Goal: Task Accomplishment & Management: Manage account settings

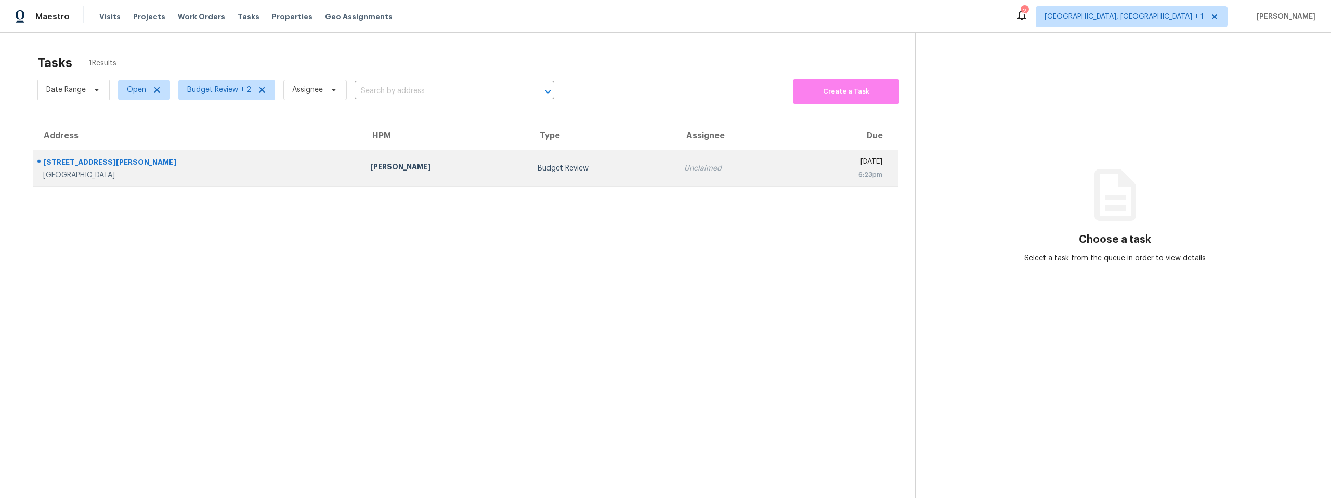
click at [370, 170] on div "Mark Cardenas" at bounding box center [445, 168] width 151 height 13
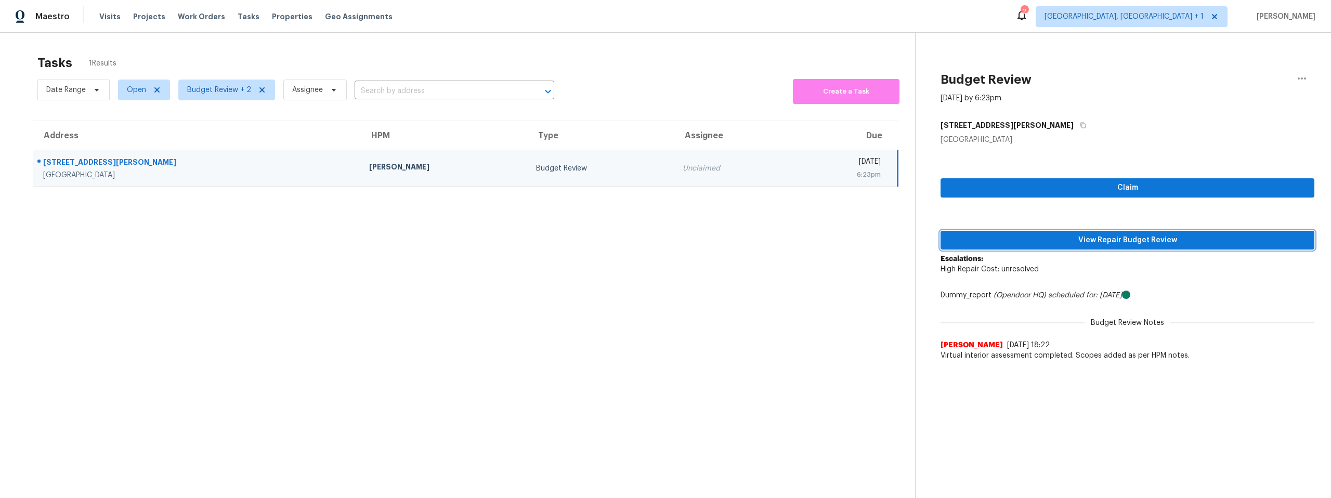
click at [1133, 239] on span "View Repair Budget Review" at bounding box center [1127, 240] width 357 height 13
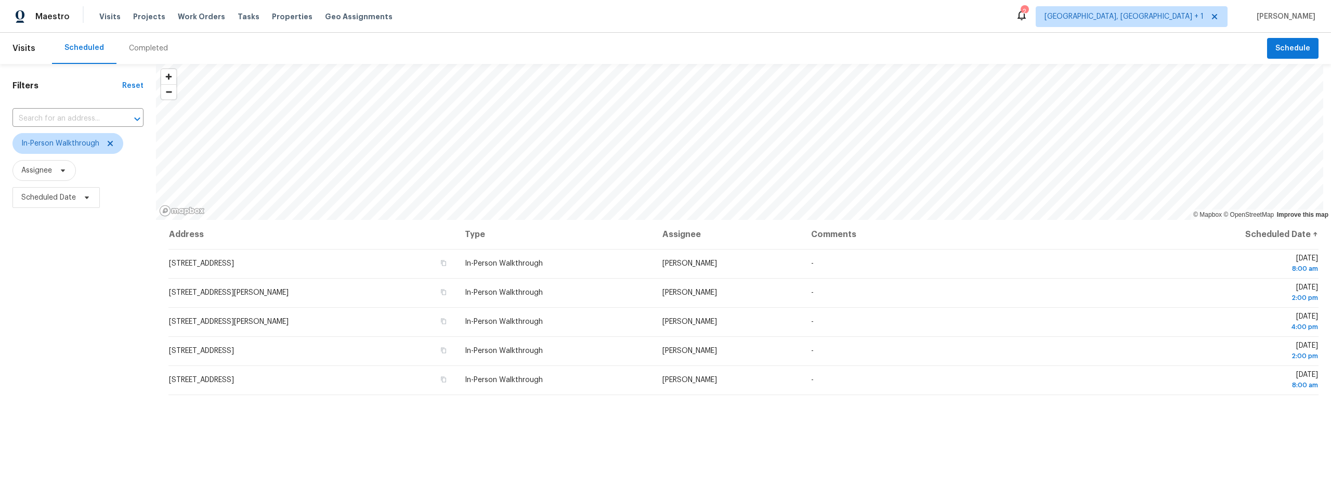
click at [140, 48] on div "Completed" at bounding box center [148, 48] width 39 height 10
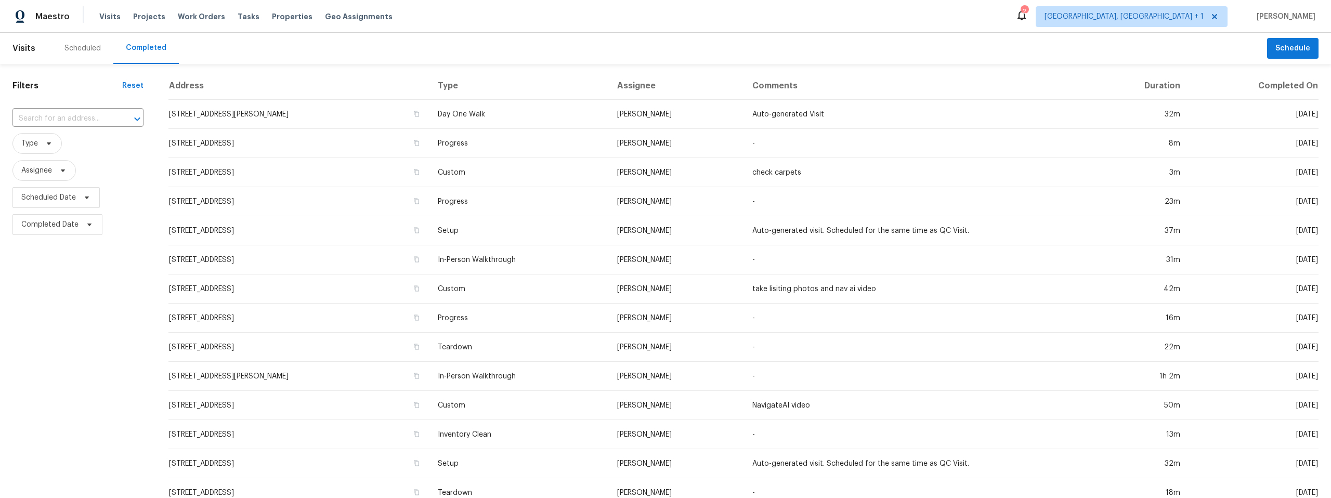
click at [89, 45] on div "Scheduled" at bounding box center [82, 48] width 36 height 10
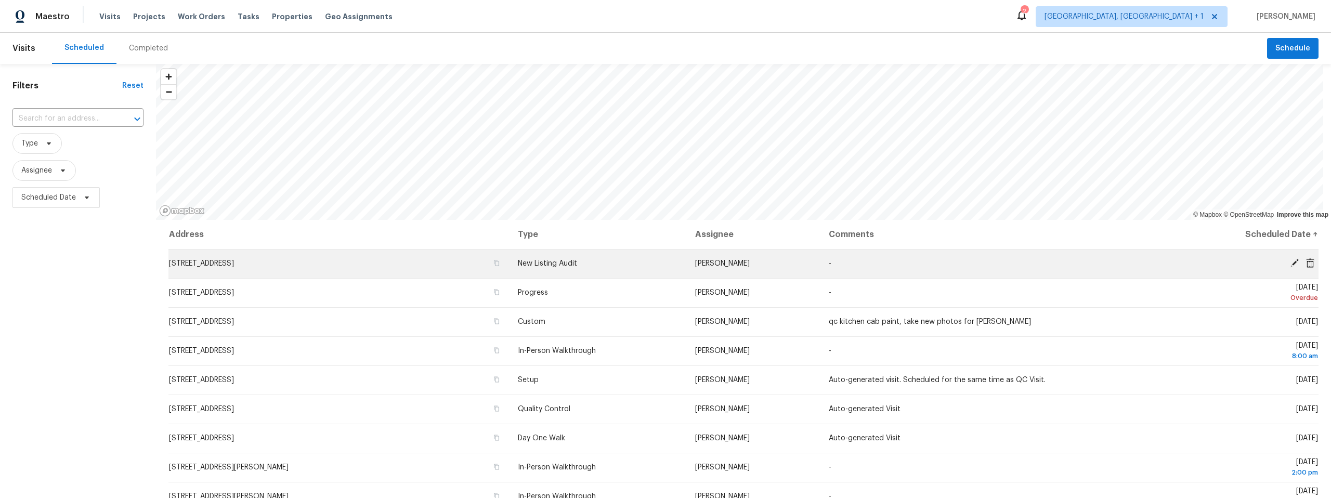
click at [1291, 264] on icon at bounding box center [1295, 263] width 8 height 8
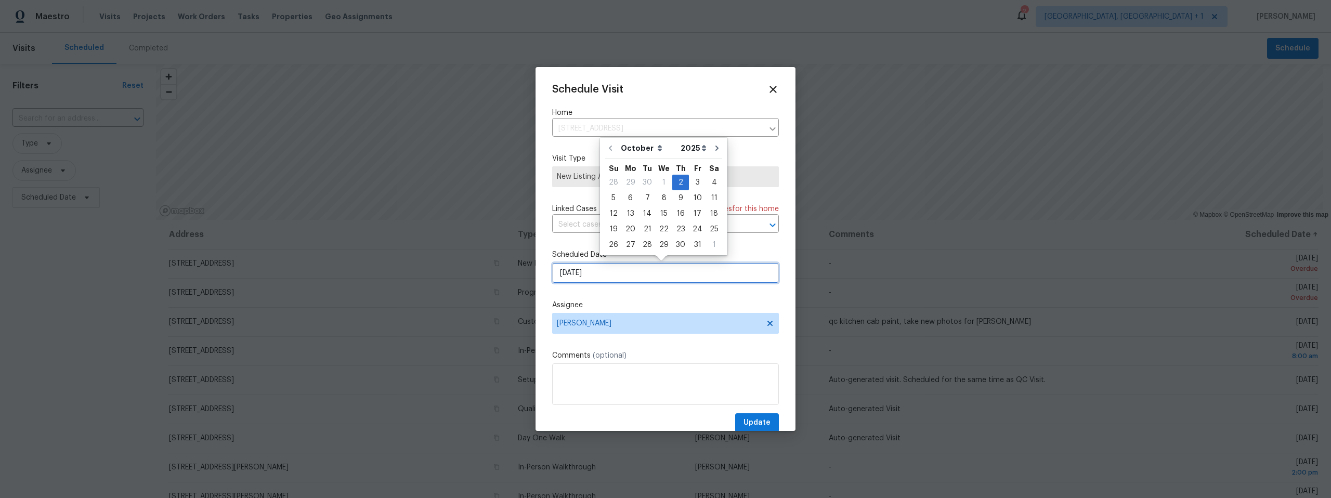
click at [625, 275] on input "10/2/2025" at bounding box center [665, 273] width 227 height 21
click at [694, 183] on div "3" at bounding box center [697, 182] width 17 height 15
type input "10/3/2025"
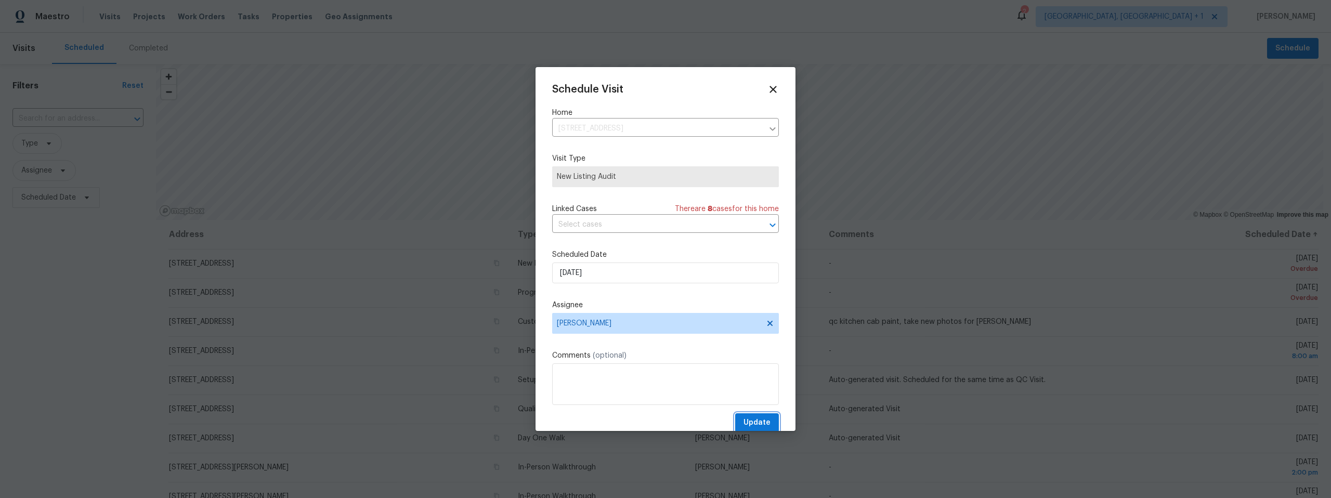
click at [756, 419] on span "Update" at bounding box center [757, 423] width 27 height 13
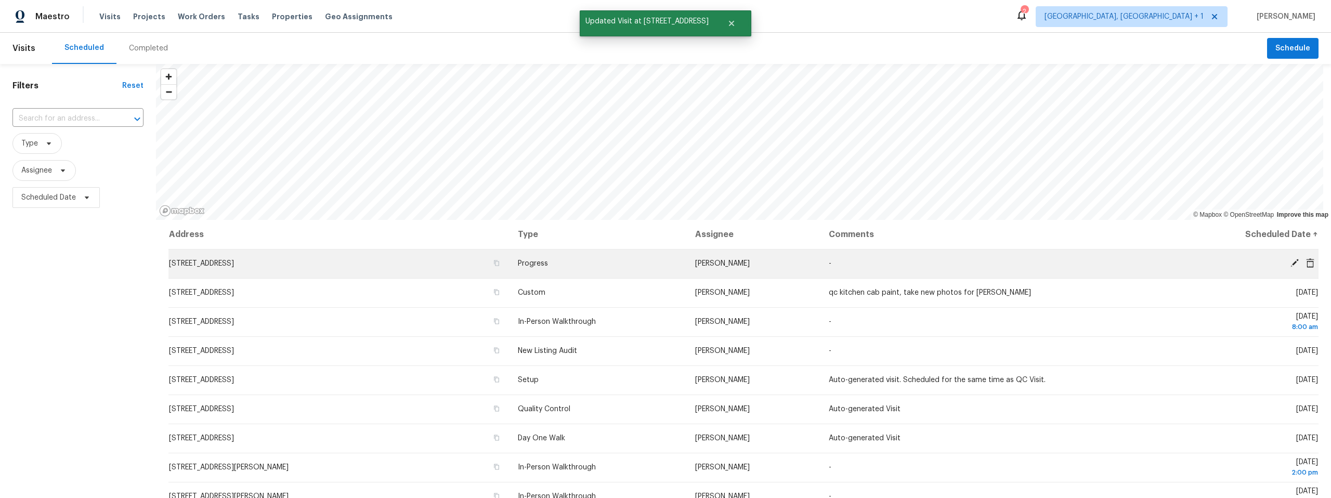
click at [1290, 261] on icon at bounding box center [1294, 262] width 9 height 9
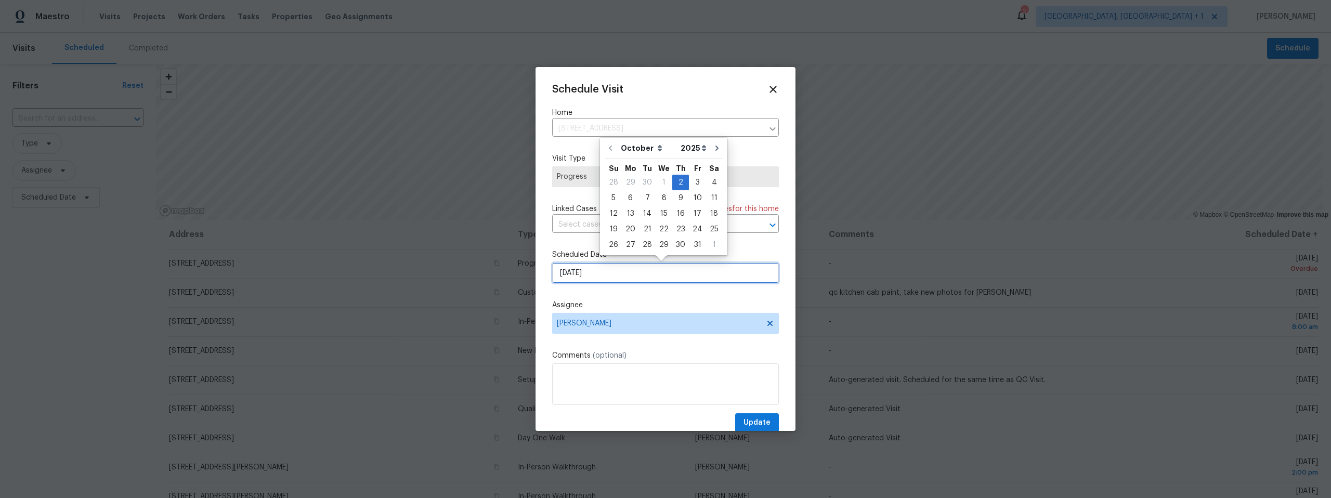
click at [635, 274] on input "10/2/2025" at bounding box center [665, 273] width 227 height 21
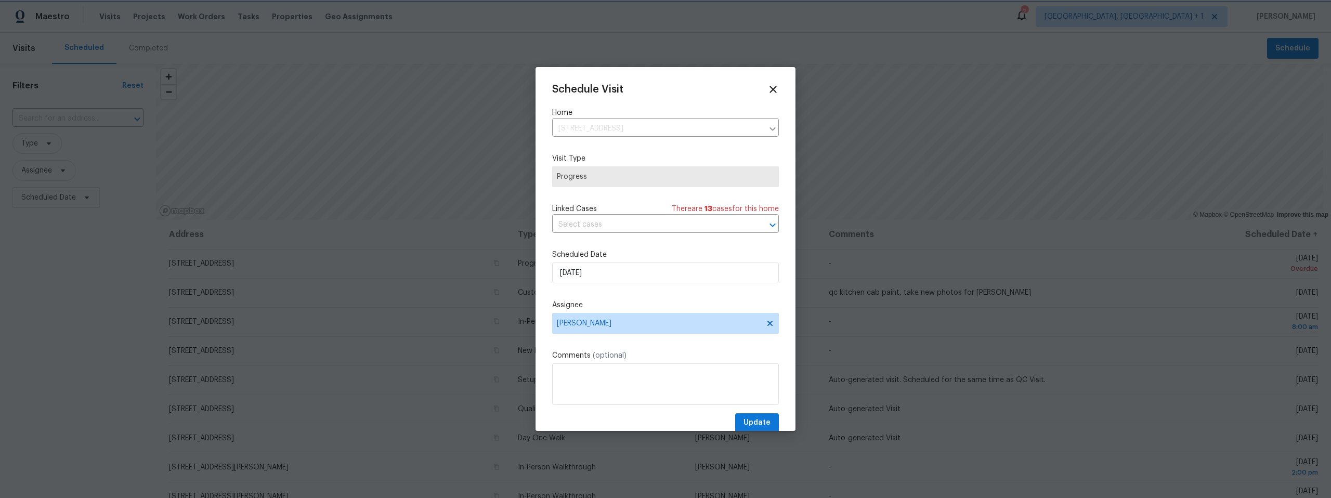
click at [746, 248] on div "Schedule Visit Home 9678 N Sherbrooke St, Tucson, AZ 85742 ​ Visit Type Progres…" at bounding box center [665, 258] width 227 height 349
click at [744, 419] on span "Update" at bounding box center [757, 423] width 27 height 13
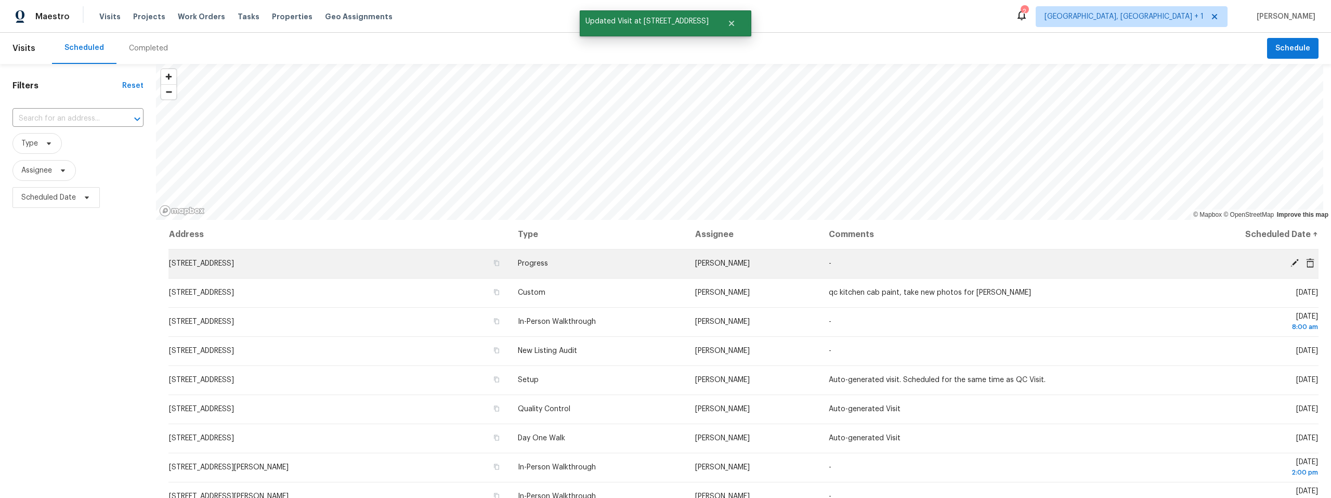
click at [1306, 262] on icon at bounding box center [1310, 262] width 8 height 9
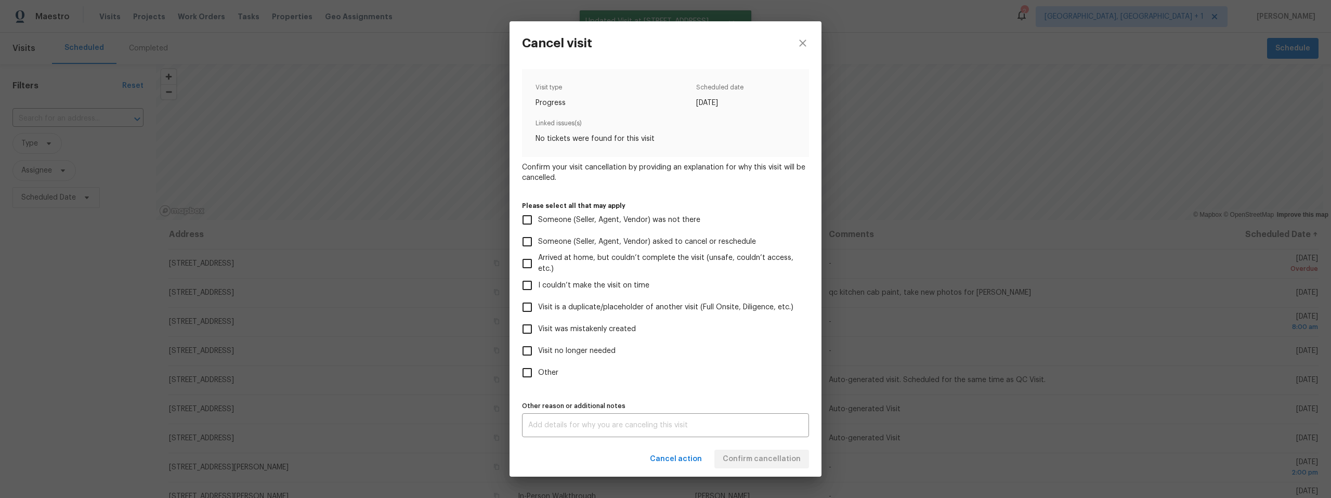
click at [528, 348] on input "Visit no longer needed" at bounding box center [527, 351] width 22 height 22
checkbox input "true"
click at [661, 427] on textarea at bounding box center [665, 425] width 275 height 7
type textarea "l"
drag, startPoint x: 578, startPoint y: 458, endPoint x: 652, endPoint y: 463, distance: 74.1
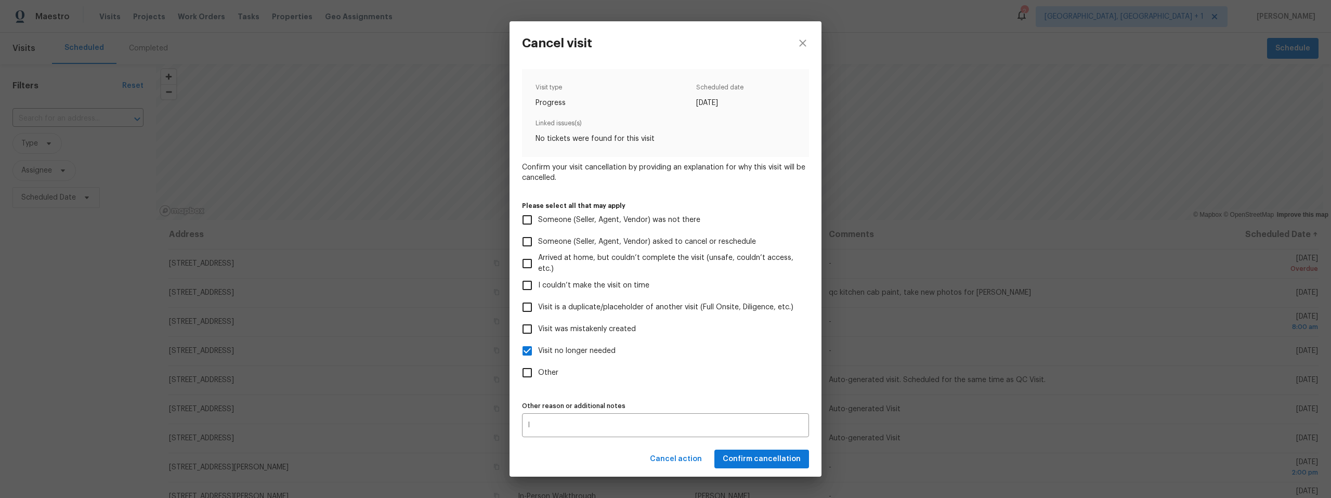
click at [578, 458] on div "Cancel action Confirm cancellation" at bounding box center [666, 459] width 312 height 36
click at [791, 460] on span "Confirm cancellation" at bounding box center [762, 459] width 78 height 13
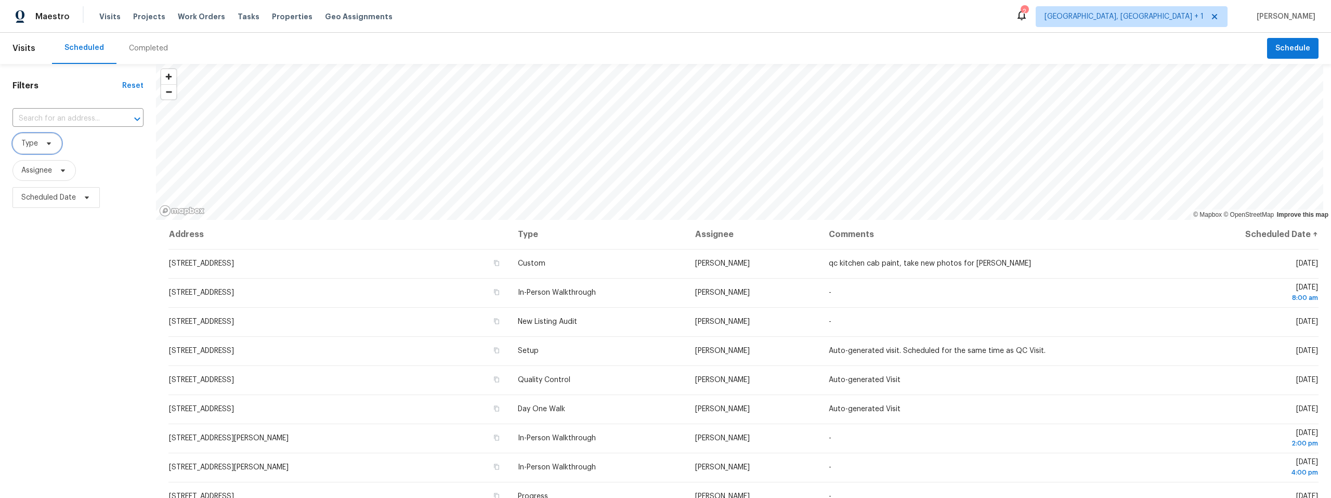
click at [47, 141] on icon at bounding box center [49, 143] width 8 height 8
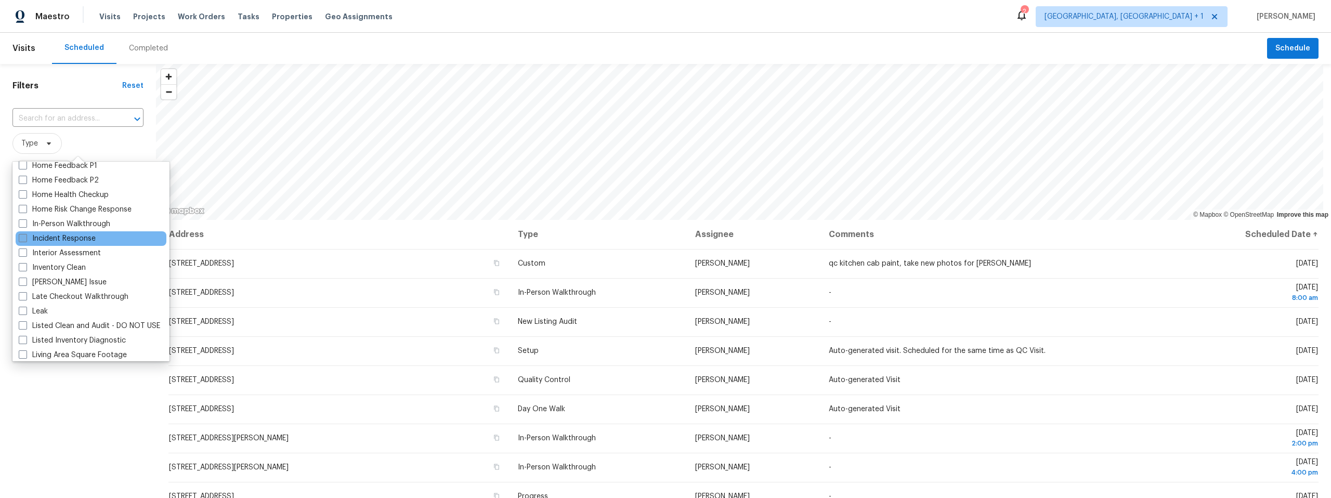
scroll to position [358, 0]
click at [80, 218] on label "In-Person Walkthrough" at bounding box center [65, 220] width 92 height 10
click at [25, 218] on input "In-Person Walkthrough" at bounding box center [22, 218] width 7 height 7
checkbox input "true"
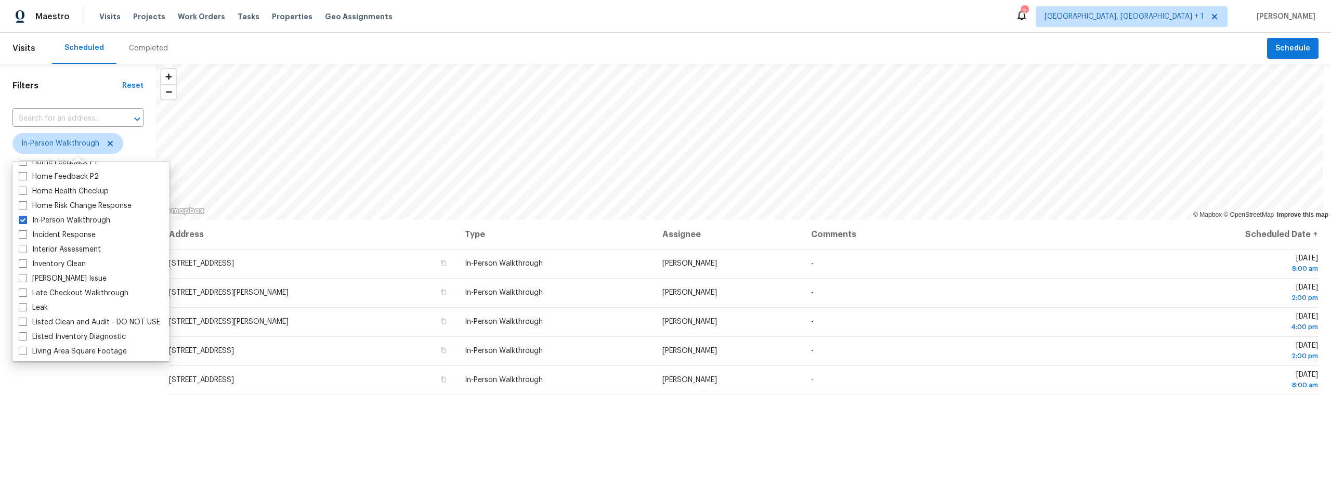
click at [314, 432] on div "Address Type Assignee Comments Scheduled Date ↑ 6538 E Calle Dened, Tucson, AZ …" at bounding box center [743, 419] width 1175 height 398
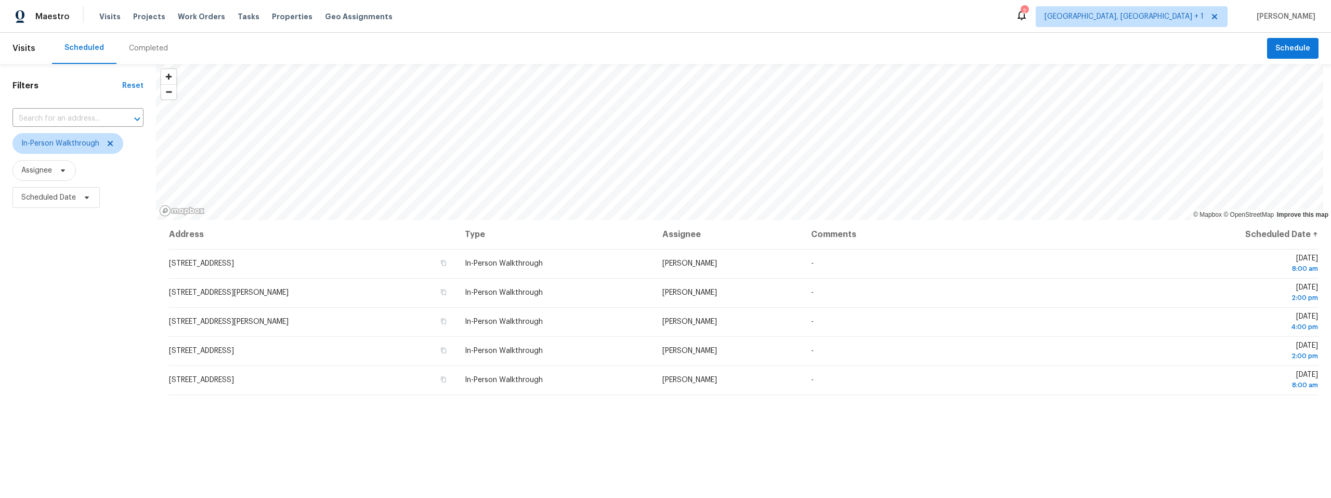
click at [68, 341] on div "Filters Reset ​ In-Person Walkthrough Assignee Scheduled Date" at bounding box center [78, 341] width 156 height 554
click at [62, 403] on div "Filters Reset ​ In-Person Walkthrough Assignee Scheduled Date" at bounding box center [78, 341] width 156 height 554
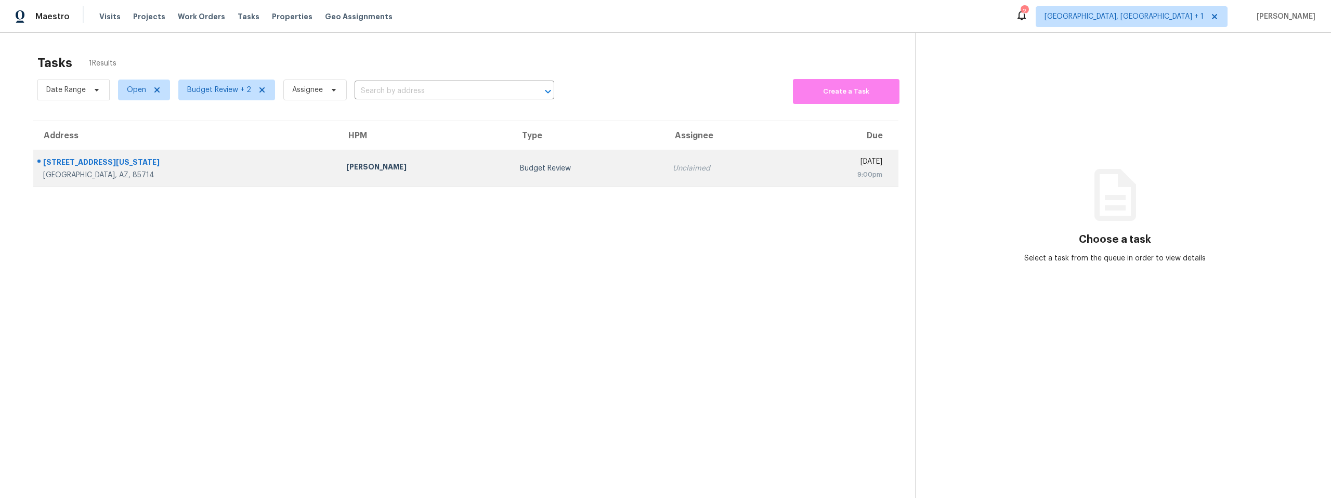
click at [131, 165] on div "414 E Michigan Dr" at bounding box center [186, 163] width 287 height 13
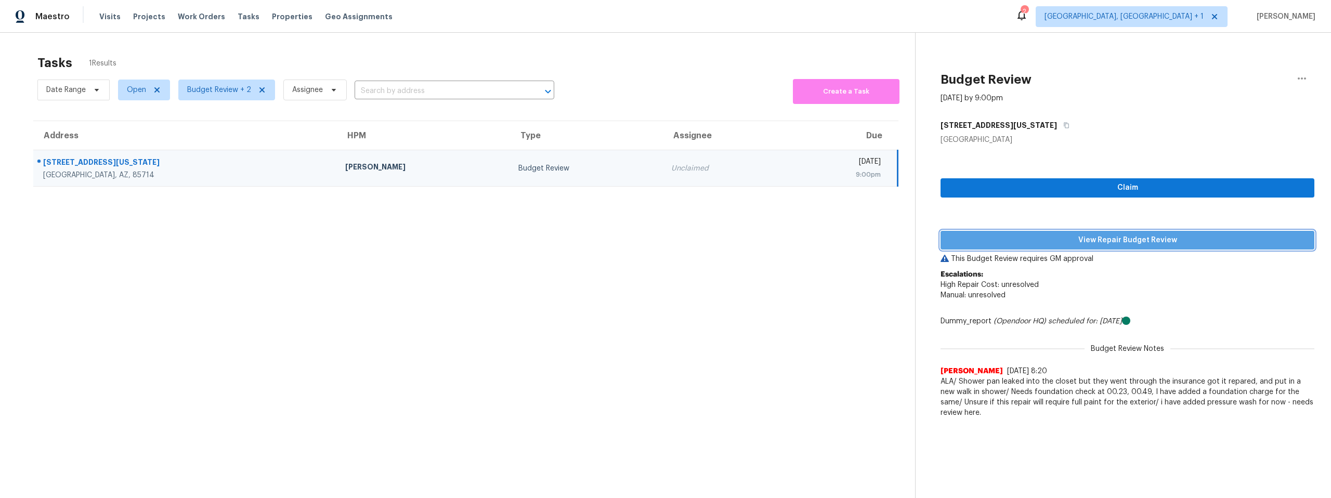
click at [1072, 238] on span "View Repair Budget Review" at bounding box center [1127, 240] width 357 height 13
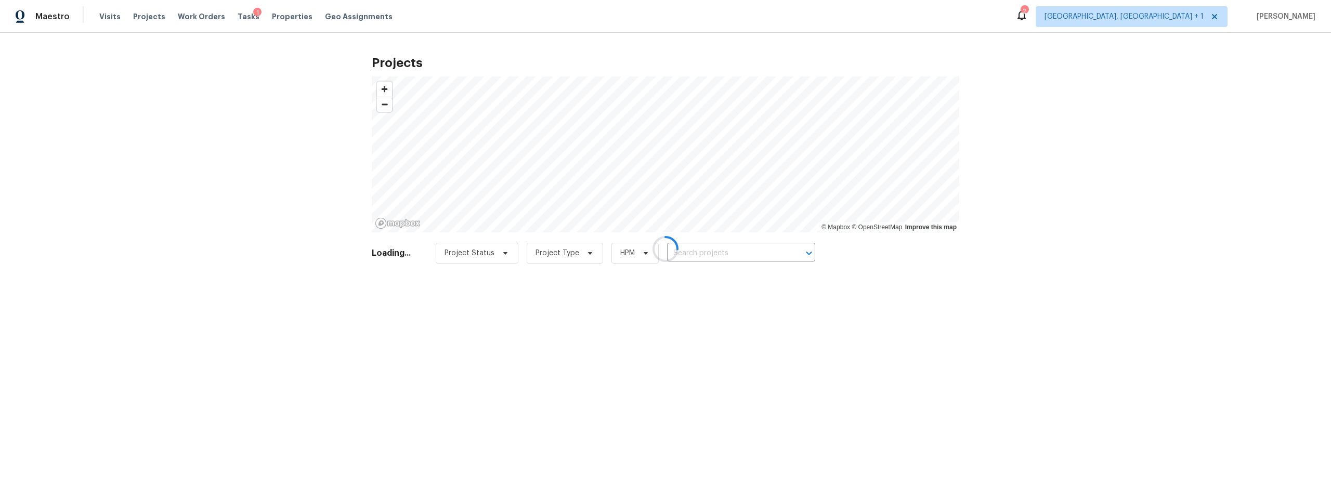
click at [107, 16] on div at bounding box center [665, 249] width 1331 height 498
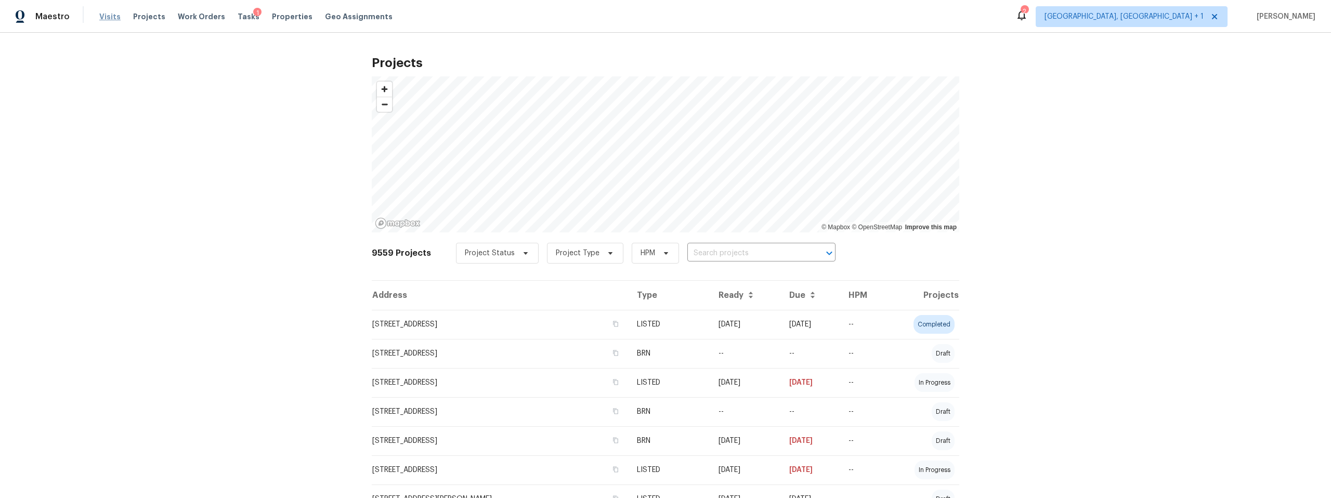
click at [105, 16] on span "Visits" at bounding box center [109, 16] width 21 height 10
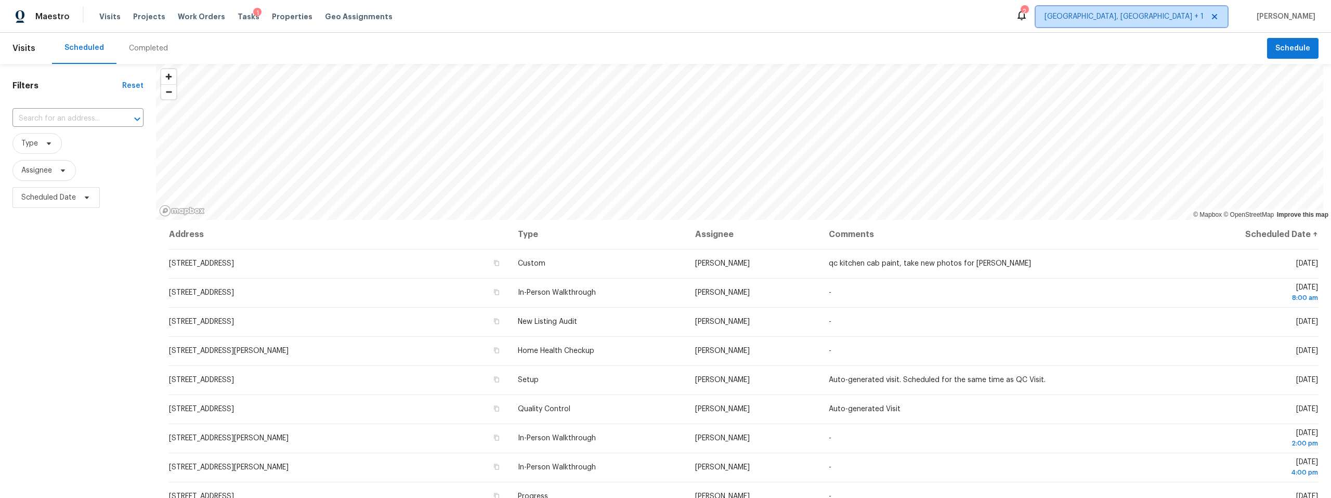
click at [1204, 16] on span "[GEOGRAPHIC_DATA], [GEOGRAPHIC_DATA] + 1" at bounding box center [1124, 16] width 159 height 10
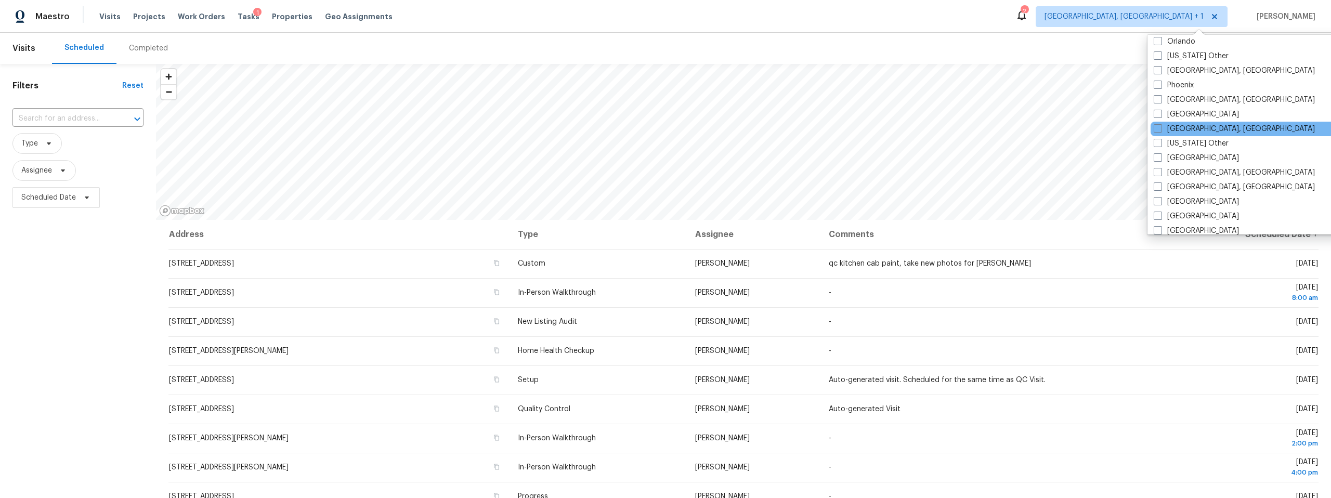
scroll to position [1214, 0]
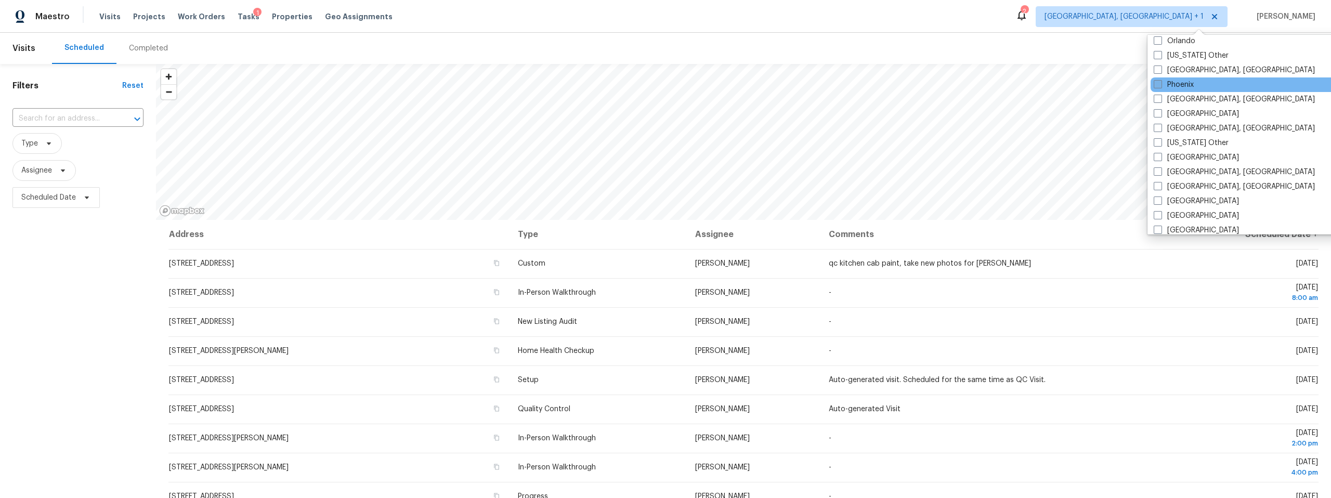
click at [1157, 80] on span at bounding box center [1158, 84] width 8 height 8
click at [1157, 80] on input "Phoenix" at bounding box center [1157, 83] width 7 height 7
checkbox input "true"
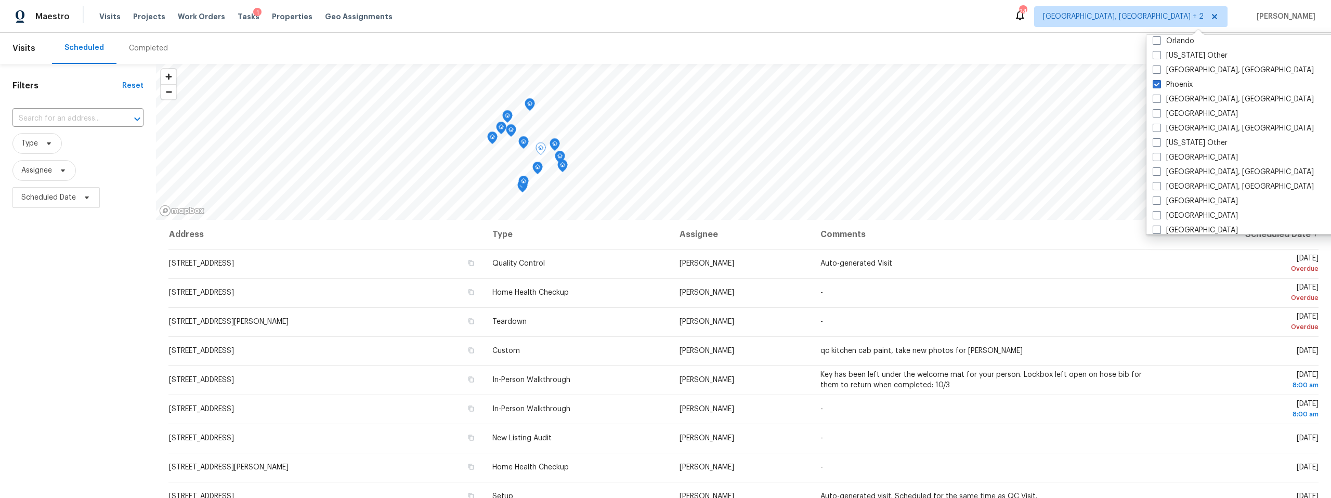
click at [93, 290] on div "Filters Reset ​ Type Assignee Scheduled Date" at bounding box center [78, 341] width 156 height 554
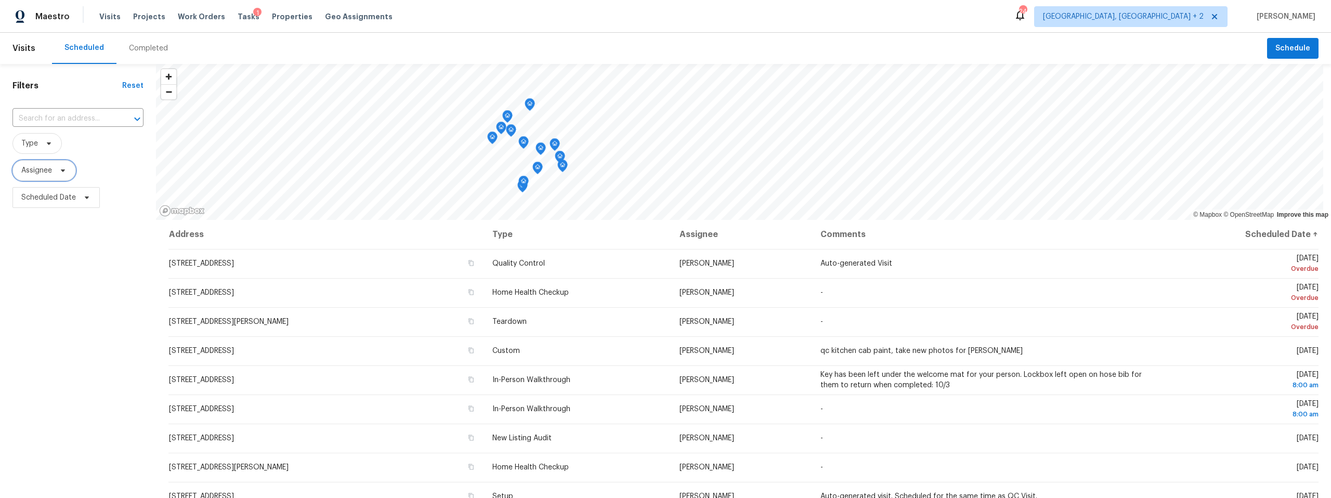
click at [65, 170] on icon at bounding box center [63, 170] width 8 height 8
click at [64, 200] on input "search" at bounding box center [73, 203] width 111 height 21
type input "brian wood"
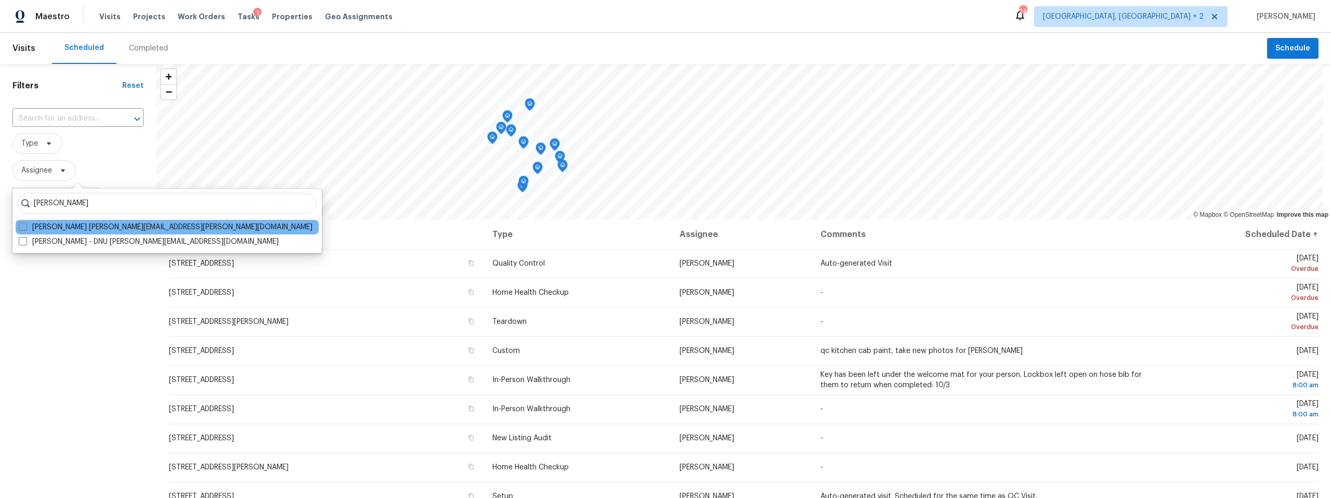
click at [23, 225] on span at bounding box center [23, 227] width 8 height 8
click at [23, 225] on input "Brian Wood brian.wood@opendoor.com" at bounding box center [22, 225] width 7 height 7
checkbox input "true"
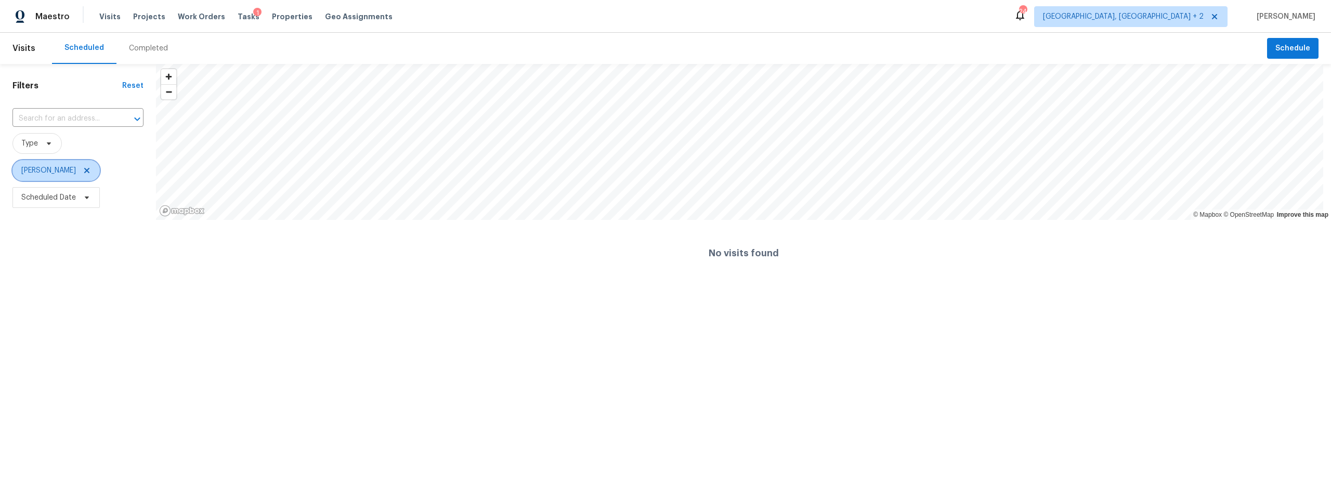
click at [50, 171] on span "Brian Wood" at bounding box center [48, 170] width 55 height 10
click at [47, 171] on span "Brian Wood" at bounding box center [48, 170] width 55 height 10
click at [47, 169] on span "Brian Wood" at bounding box center [48, 170] width 55 height 10
click at [51, 170] on span "Brian Wood" at bounding box center [48, 170] width 55 height 10
click at [83, 171] on icon at bounding box center [87, 170] width 8 height 8
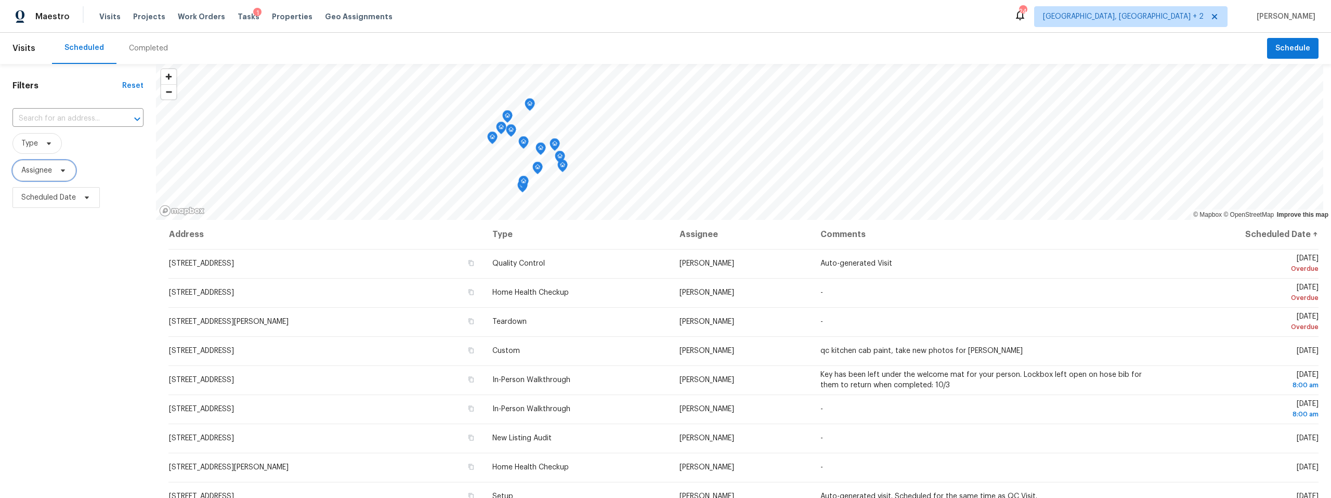
click at [63, 171] on icon at bounding box center [63, 171] width 4 height 3
click at [58, 201] on input "search" at bounding box center [73, 203] width 111 height 21
type input "brian wood"
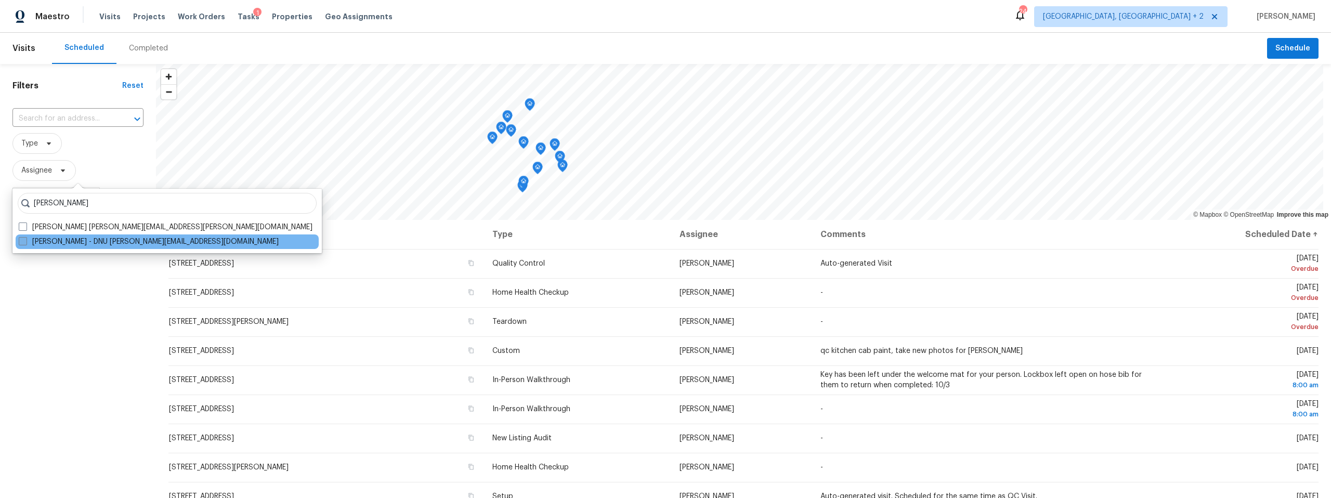
click at [24, 241] on span at bounding box center [23, 241] width 8 height 8
click at [24, 241] on input "Brian Wood - DNU brian.w@opendoor.com" at bounding box center [22, 240] width 7 height 7
checkbox input "true"
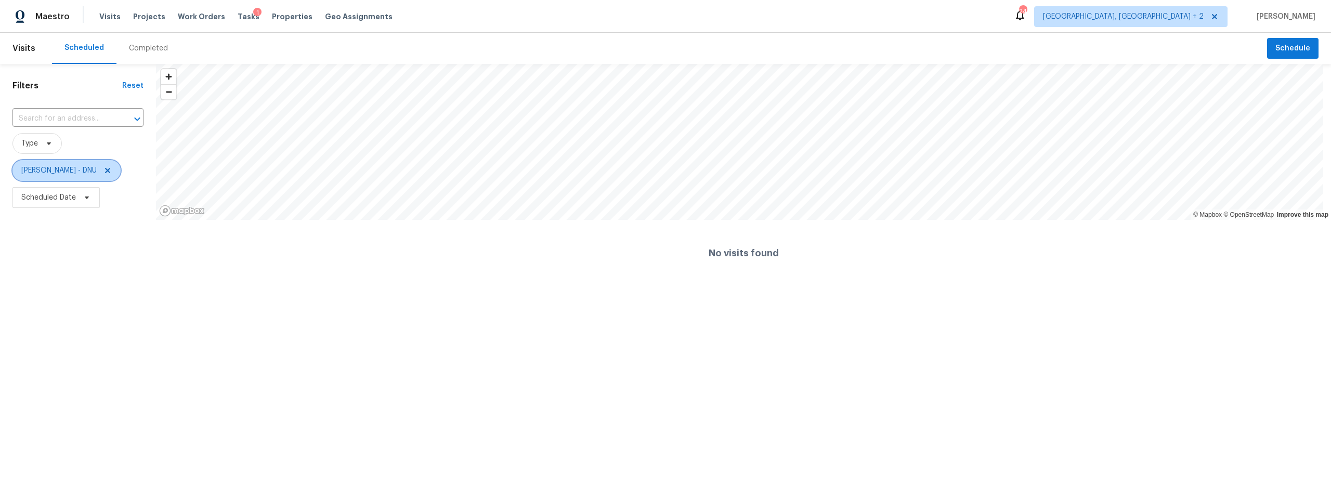
click at [103, 168] on icon at bounding box center [107, 170] width 8 height 8
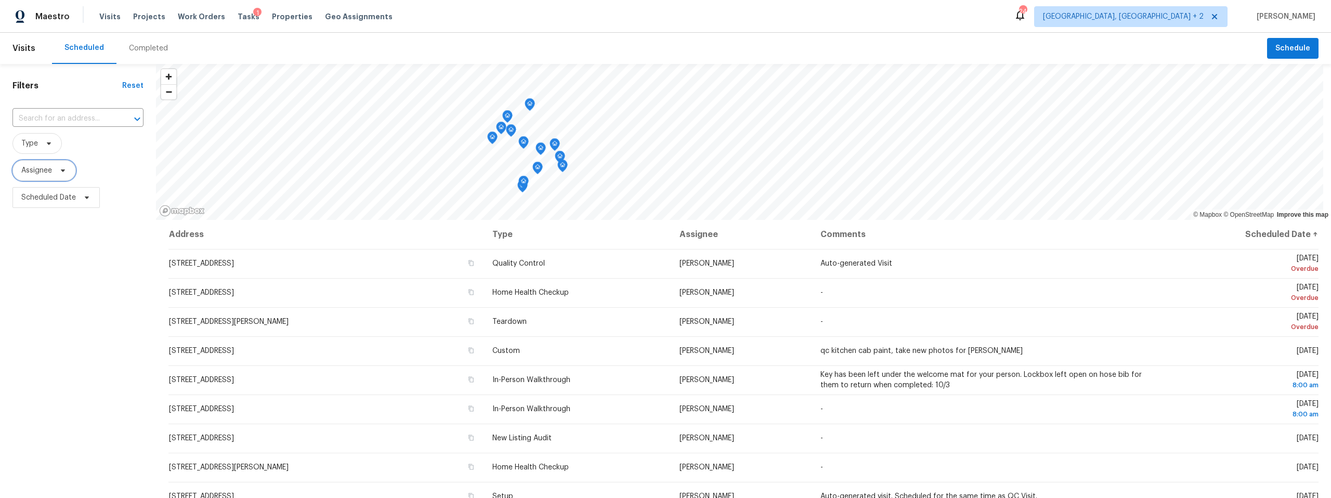
click at [64, 168] on icon at bounding box center [63, 170] width 8 height 8
click at [53, 201] on input "search" at bounding box center [73, 203] width 111 height 21
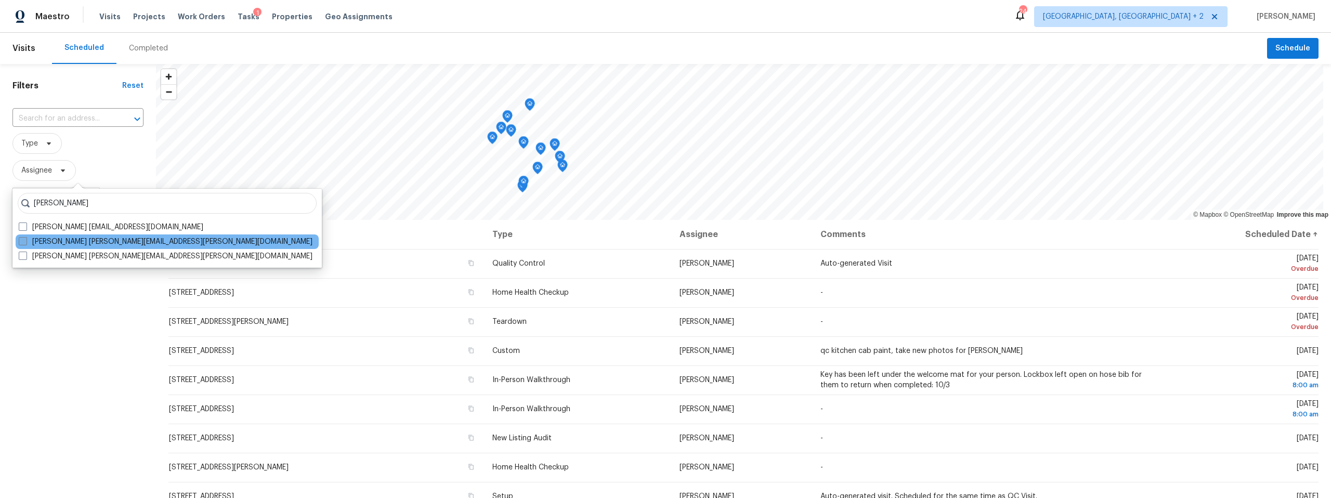
type input "billie"
click at [23, 240] on span at bounding box center [23, 241] width 8 height 8
click at [23, 240] on input "Billie Atchley billie.atchley@opendoor.com" at bounding box center [22, 240] width 7 height 7
checkbox input "true"
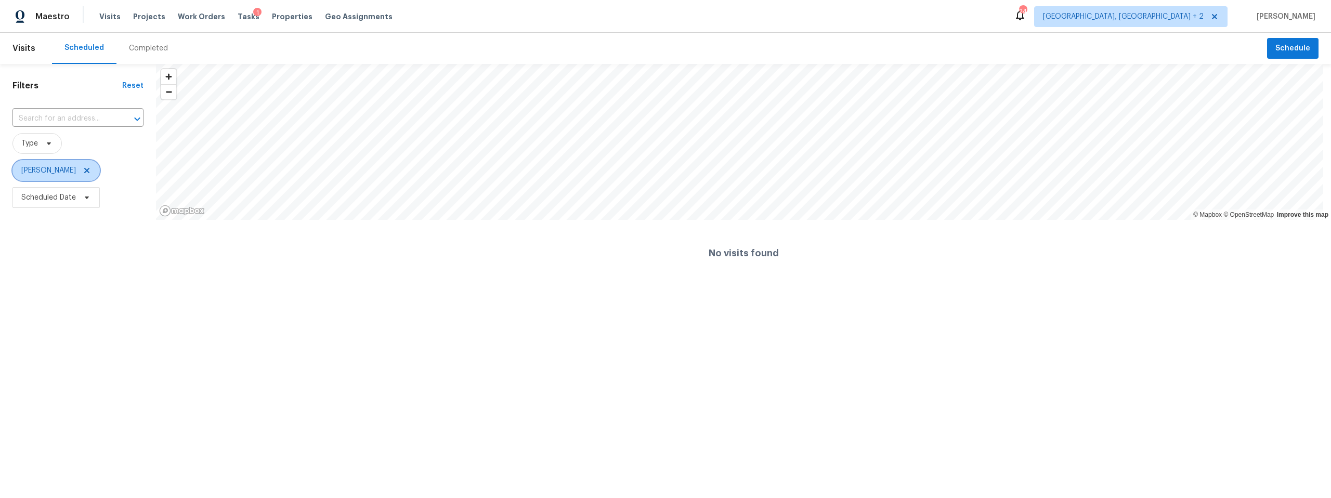
click at [84, 170] on icon at bounding box center [86, 170] width 5 height 5
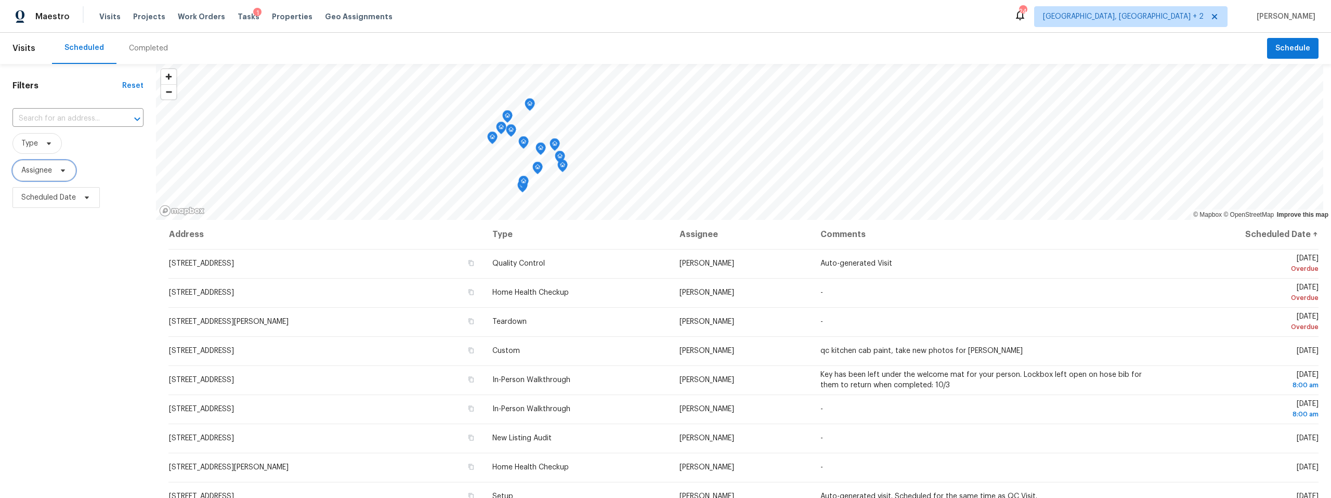
click at [64, 169] on icon at bounding box center [63, 170] width 8 height 8
click at [55, 203] on input "search" at bounding box center [73, 203] width 111 height 21
type input "brittani smith"
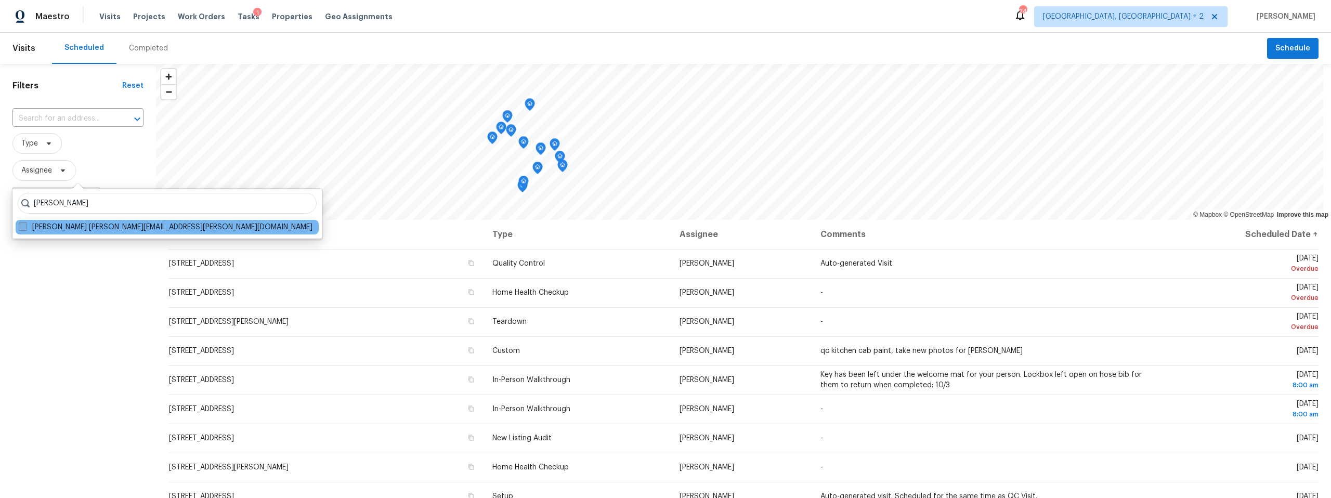
click at [21, 226] on span at bounding box center [23, 227] width 8 height 8
click at [21, 226] on input "Brittani Smith brittani.smith@opendoor.com" at bounding box center [22, 225] width 7 height 7
checkbox input "true"
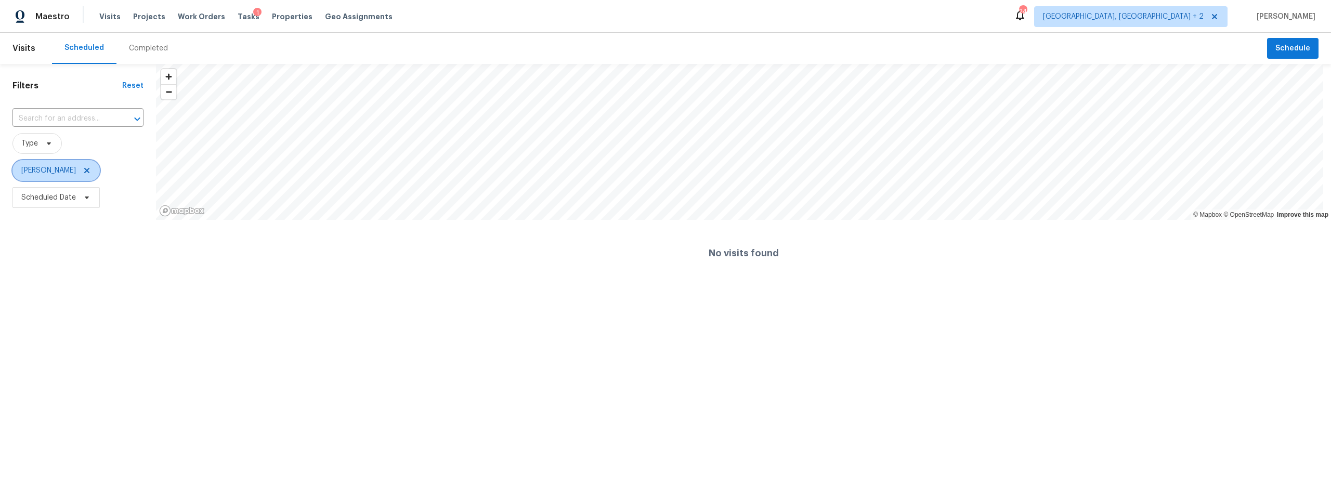
click at [83, 168] on icon at bounding box center [87, 170] width 8 height 8
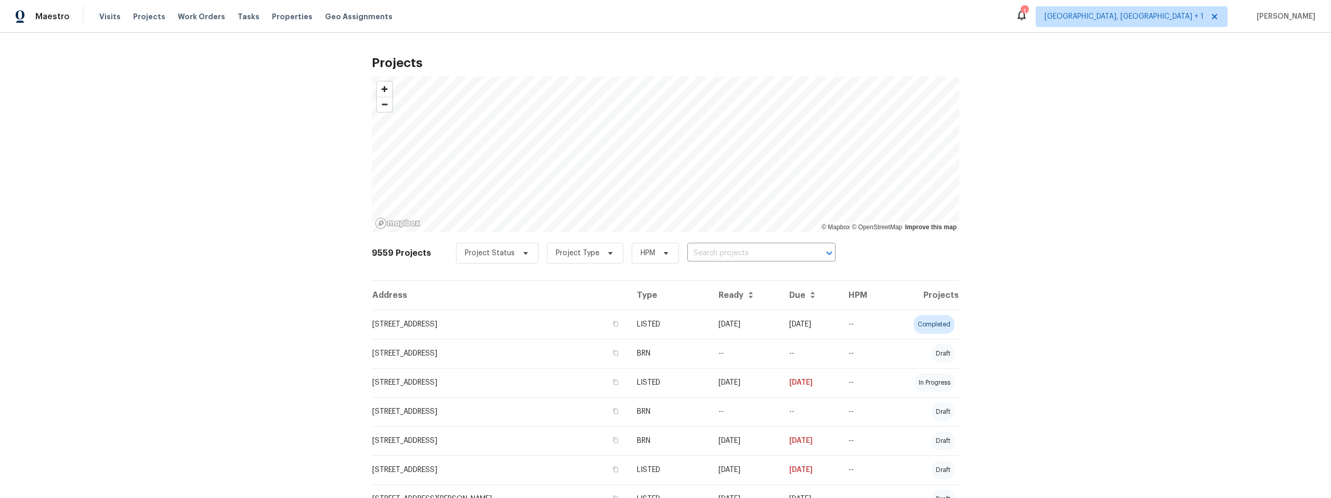
scroll to position [214, 0]
